Goal: Transaction & Acquisition: Obtain resource

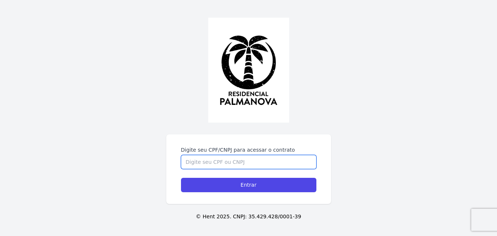
click at [220, 161] on input "Digite seu CPF/CNPJ para acessar o contrato" at bounding box center [248, 162] width 135 height 14
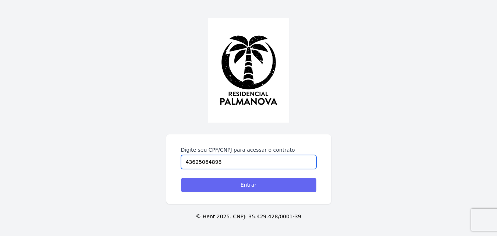
type input "43625064898"
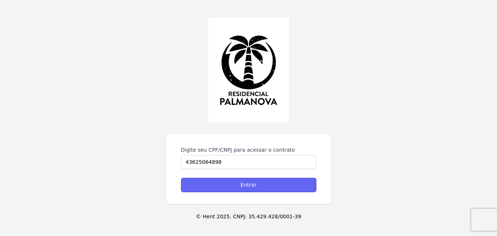
click at [240, 189] on input "Entrar" at bounding box center [248, 185] width 135 height 14
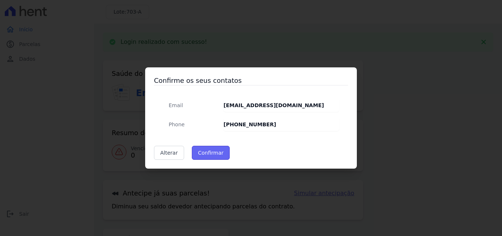
click at [210, 151] on button "Confirmar" at bounding box center [211, 153] width 38 height 14
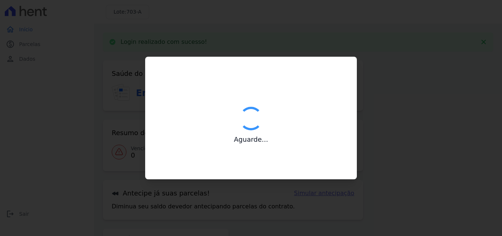
type input "Contatos confirmados com sucesso."
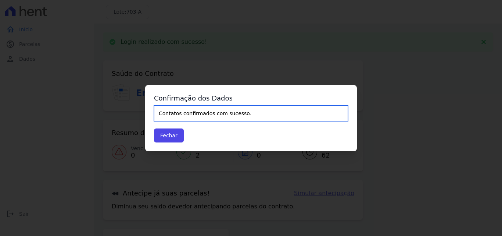
click at [198, 115] on input "Contatos confirmados com sucesso." at bounding box center [251, 113] width 194 height 15
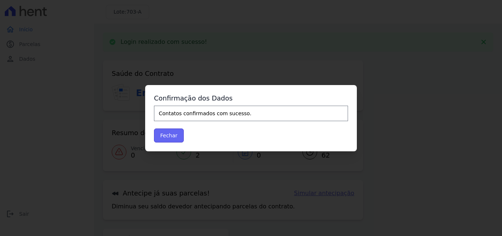
click at [175, 141] on button "Fechar" at bounding box center [169, 135] width 30 height 14
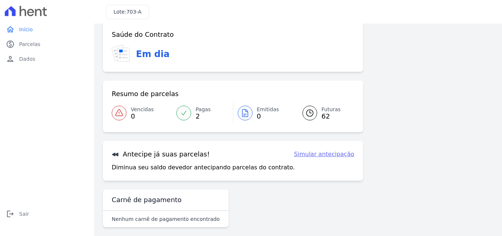
scroll to position [17, 0]
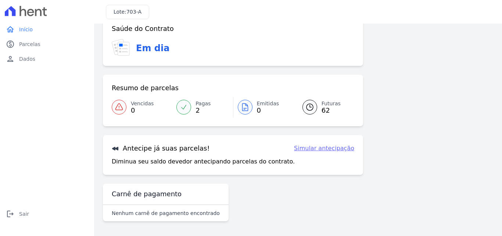
click at [322, 107] on span "62" at bounding box center [331, 110] width 19 height 6
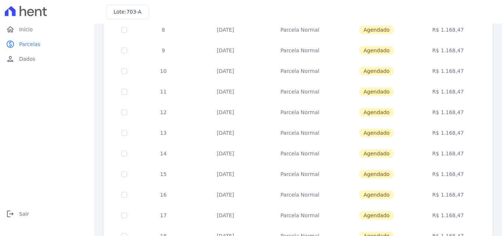
scroll to position [319, 0]
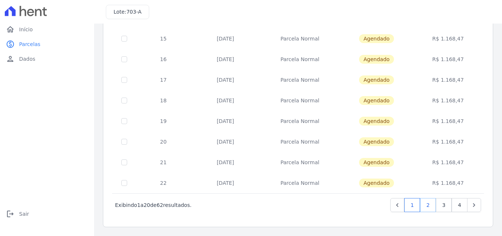
click at [425, 205] on link "2" at bounding box center [428, 205] width 16 height 14
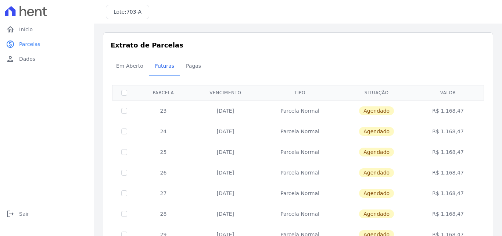
scroll to position [319, 0]
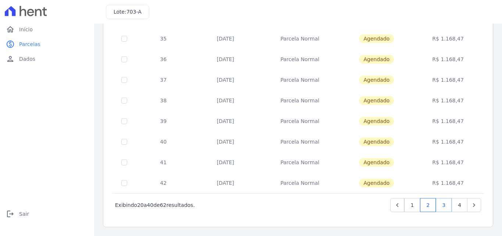
click at [436, 203] on link "3" at bounding box center [444, 205] width 16 height 14
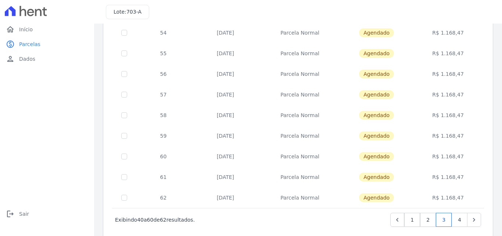
scroll to position [319, 0]
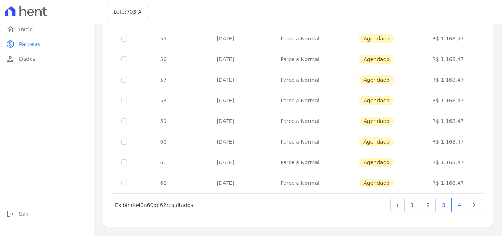
click at [453, 206] on link "4" at bounding box center [460, 205] width 16 height 14
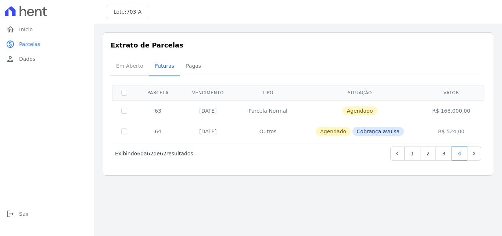
click at [139, 61] on span "Em Aberto" at bounding box center [130, 65] width 36 height 15
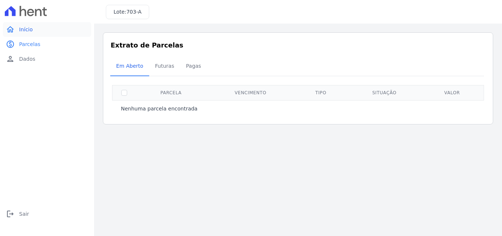
click at [36, 29] on link "home Início" at bounding box center [47, 29] width 88 height 15
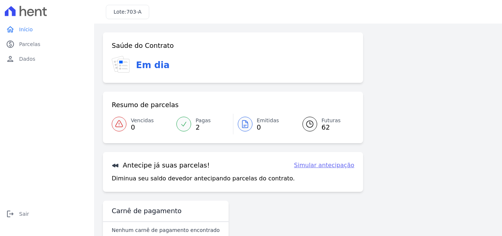
click at [191, 123] on link "Pagas 2" at bounding box center [202, 124] width 61 height 21
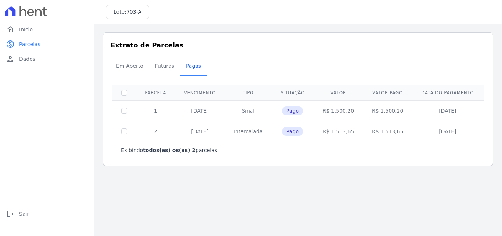
click at [57, 21] on div at bounding box center [47, 11] width 88 height 22
click at [58, 26] on link "home Início" at bounding box center [47, 29] width 88 height 15
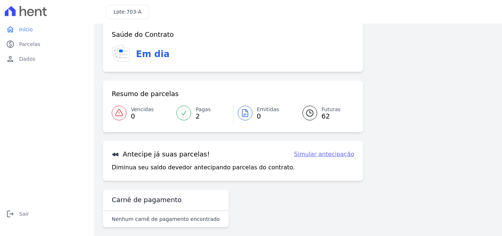
scroll to position [17, 0]
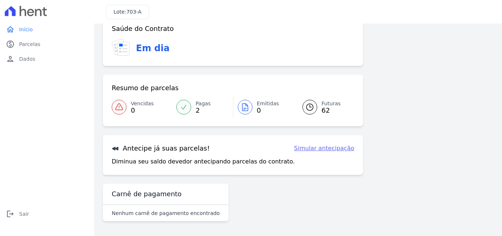
click at [330, 144] on link "Simular antecipação" at bounding box center [324, 148] width 60 height 9
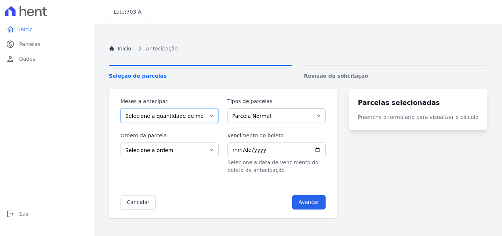
click at [183, 115] on select "Selecione a quantidade de meses a antecipar 1 2 3 4 5 6 7 8 9 10 11 12 13 14 15…" at bounding box center [170, 115] width 98 height 15
select select "10"
click at [121, 108] on select "Selecione a quantidade de meses a antecipar 1 2 3 4 5 6 7 8 9 10 11 12 13 14 15…" at bounding box center [170, 115] width 98 height 15
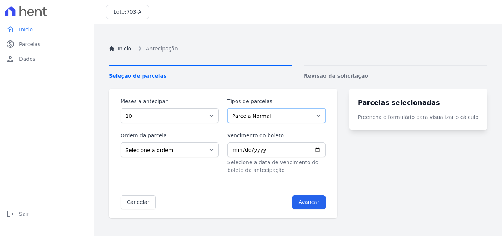
click at [290, 115] on select "Parcela Normal Outros" at bounding box center [277, 115] width 98 height 15
click at [232, 108] on select "Parcela Normal Outros" at bounding box center [277, 115] width 98 height 15
click at [170, 153] on select "Selecione a ordem Últimas parcelas Primeiras parcelas" at bounding box center [170, 149] width 98 height 15
select select "ending"
click at [121, 142] on select "Selecione a ordem Últimas parcelas Primeiras parcelas" at bounding box center [170, 149] width 98 height 15
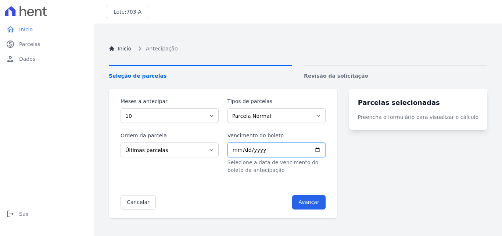
click at [326, 148] on input "Vencimento do boleto" at bounding box center [277, 149] width 98 height 15
click at [347, 50] on nav "Inicio Antecipação" at bounding box center [298, 48] width 379 height 9
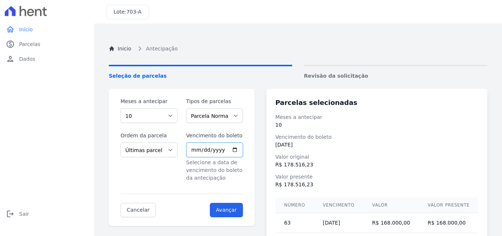
click at [243, 149] on input "[DATE]" at bounding box center [214, 149] width 57 height 15
type input "[DATE]"
click at [243, 208] on input "Avançar" at bounding box center [226, 210] width 33 height 14
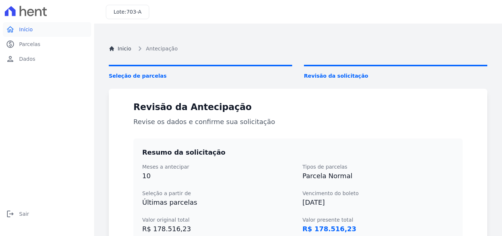
click at [38, 31] on link "home Início" at bounding box center [47, 29] width 88 height 15
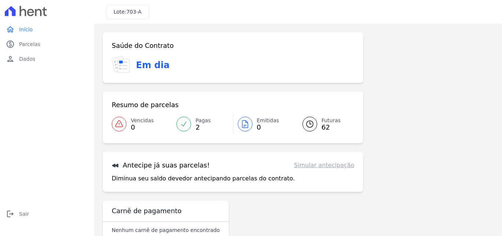
click at [315, 165] on link "Simular antecipação" at bounding box center [324, 165] width 60 height 9
click at [331, 167] on link "Simular antecipação" at bounding box center [324, 165] width 60 height 9
click at [309, 118] on div at bounding box center [310, 124] width 15 height 15
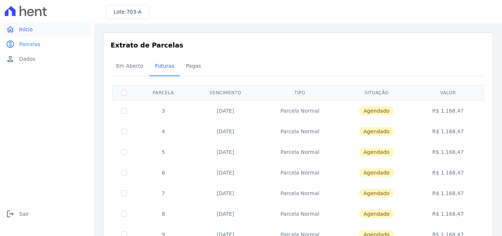
click at [47, 25] on link "home Início" at bounding box center [47, 29] width 88 height 15
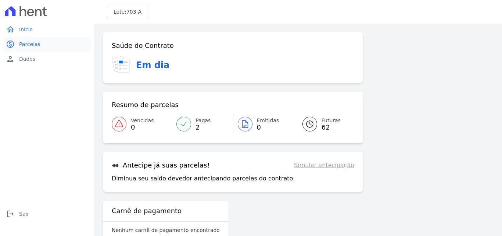
click at [27, 43] on span "Parcelas" at bounding box center [29, 43] width 21 height 7
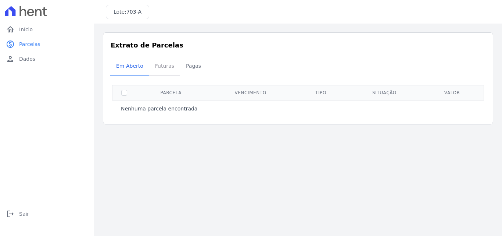
click at [167, 65] on span "Futuras" at bounding box center [165, 65] width 28 height 15
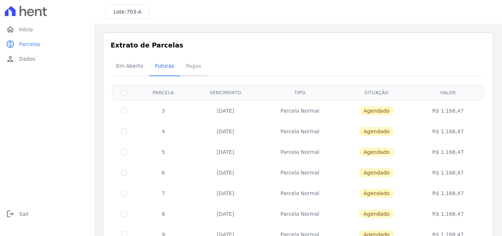
click at [190, 67] on span "Pagas" at bounding box center [194, 65] width 24 height 15
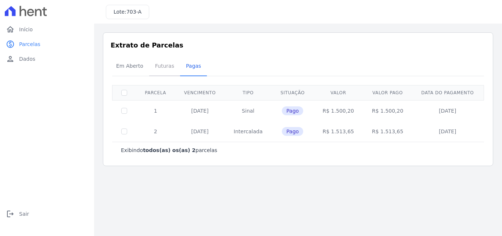
click at [167, 65] on span "Futuras" at bounding box center [165, 65] width 28 height 15
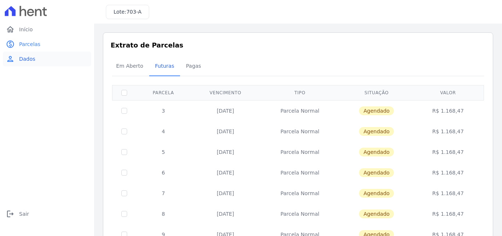
click at [53, 61] on link "person Dados" at bounding box center [47, 58] width 88 height 15
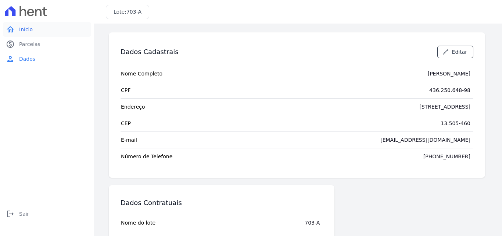
click at [35, 33] on link "home Início" at bounding box center [47, 29] width 88 height 15
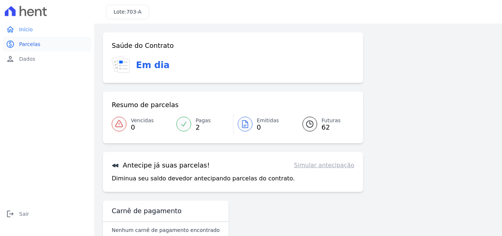
click at [39, 45] on link "paid Parcelas" at bounding box center [47, 44] width 88 height 15
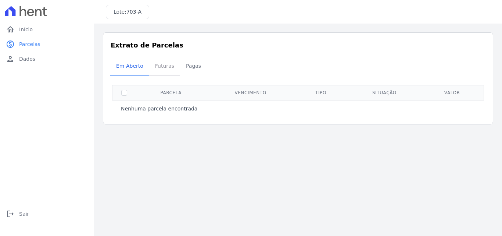
click at [153, 66] on span "Futuras" at bounding box center [165, 65] width 28 height 15
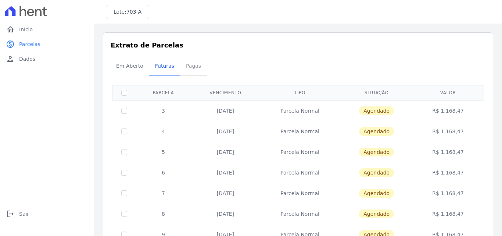
click at [200, 64] on span "Pagas" at bounding box center [194, 65] width 24 height 15
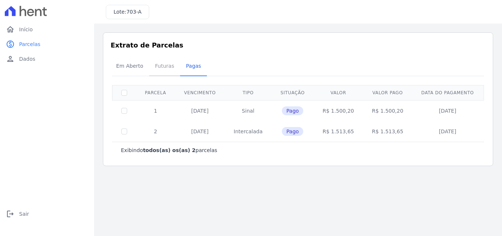
click at [172, 68] on span "Futuras" at bounding box center [165, 65] width 28 height 15
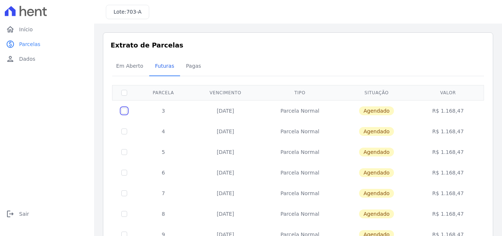
click at [124, 110] on input "checkbox" at bounding box center [124, 111] width 6 height 6
checkbox input "true"
click at [187, 63] on span "Pagas" at bounding box center [194, 65] width 24 height 15
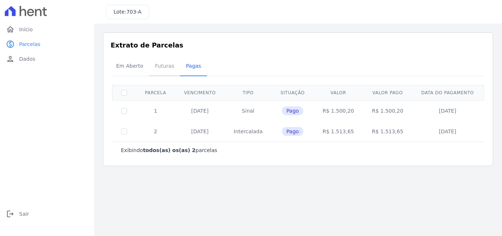
click at [157, 63] on span "Futuras" at bounding box center [165, 65] width 28 height 15
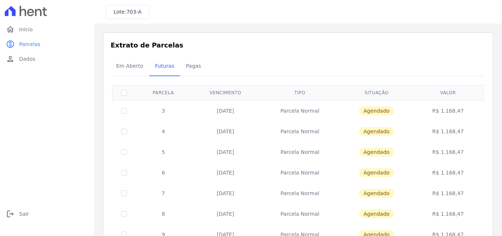
click at [443, 112] on td "R$ 1.168,47" at bounding box center [448, 110] width 69 height 21
click at [133, 68] on span "Em Aberto" at bounding box center [130, 65] width 36 height 15
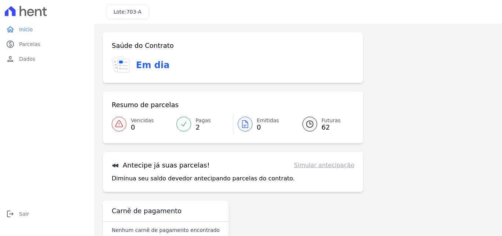
click at [311, 124] on icon at bounding box center [310, 123] width 9 height 9
